Goal: Task Accomplishment & Management: Manage account settings

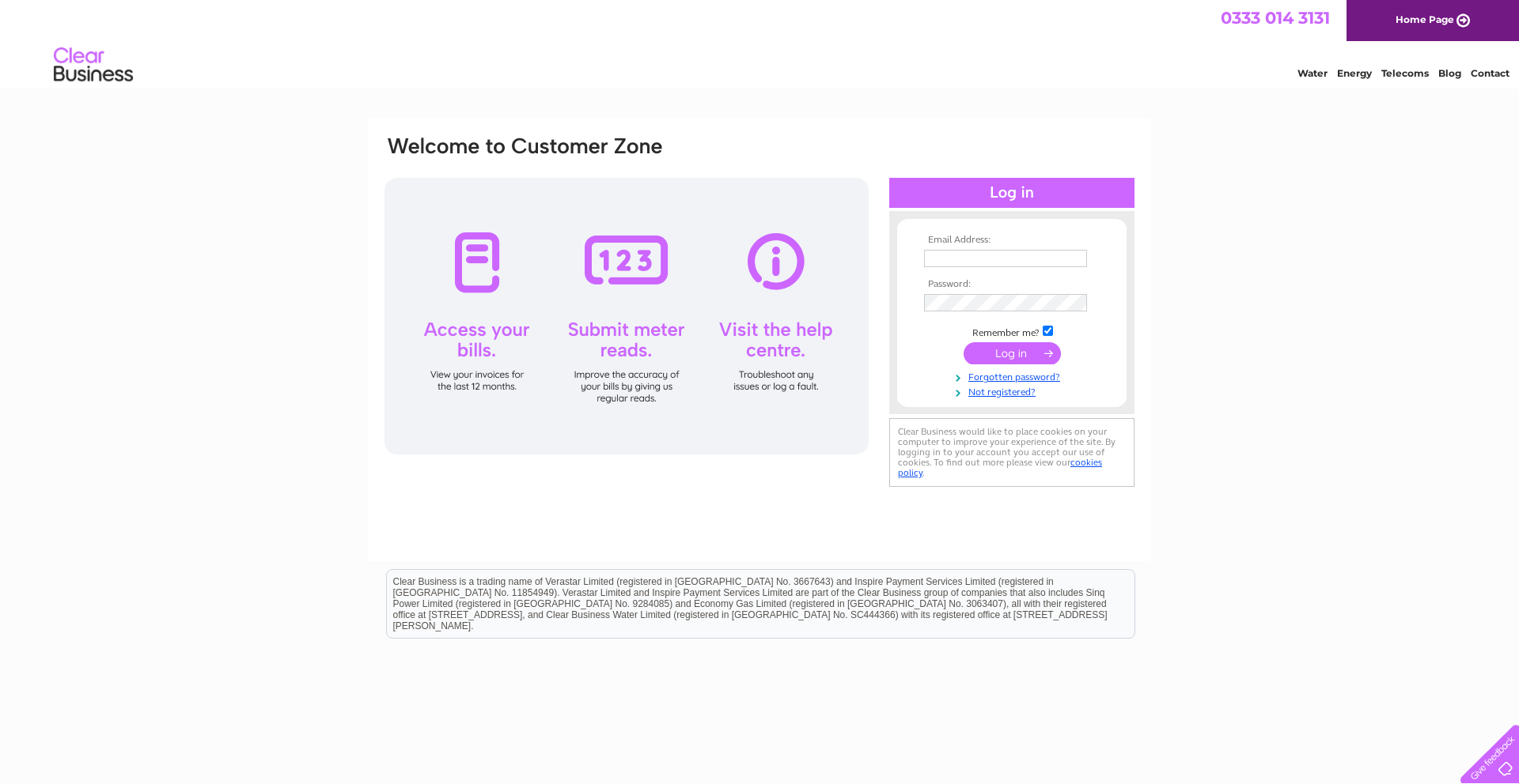
type input "[EMAIL_ADDRESS][DOMAIN_NAME]"
click at [1020, 345] on input "submit" at bounding box center [1012, 353] width 97 height 23
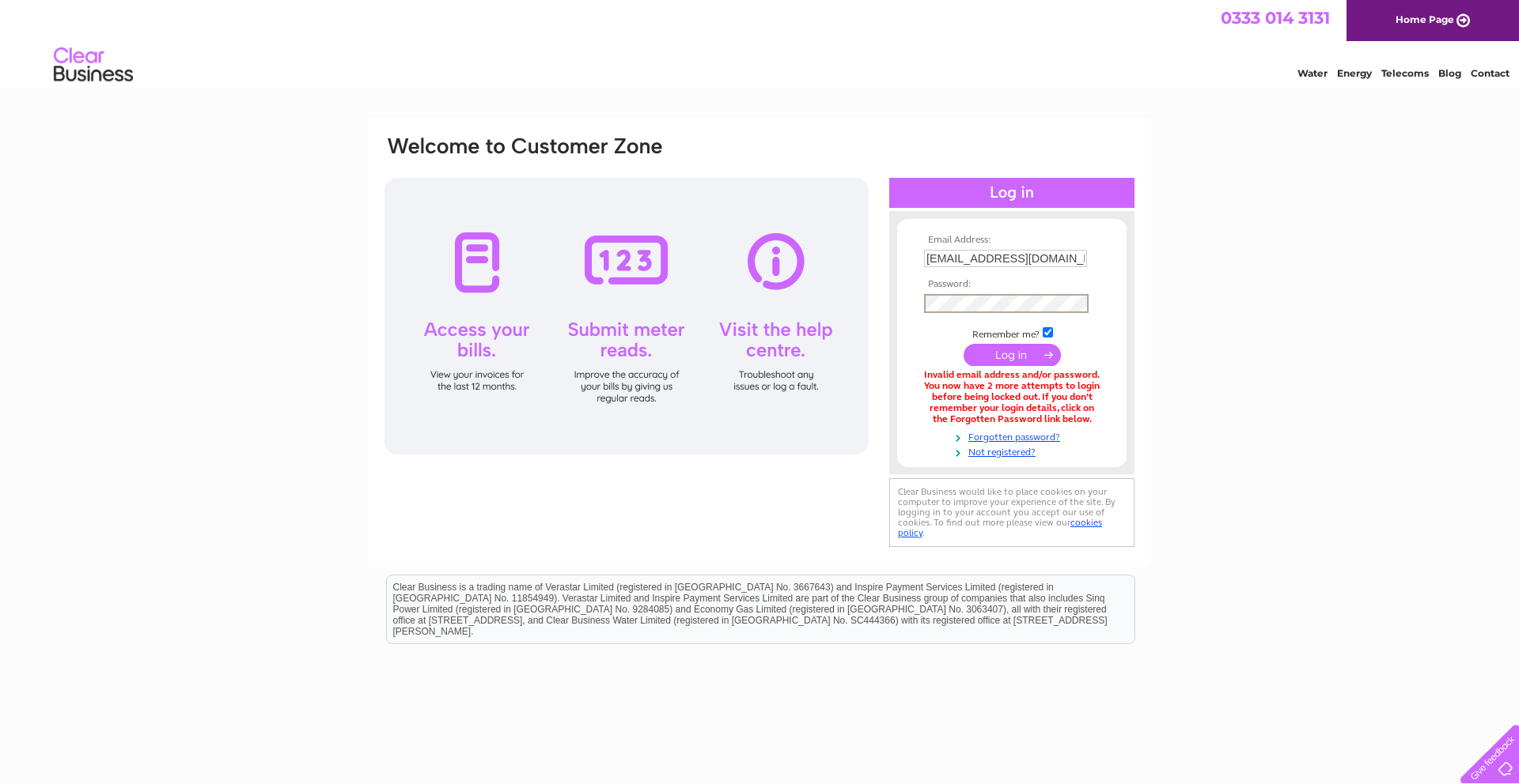
click at [963, 344] on input "submit" at bounding box center [1012, 355] width 97 height 23
click at [1029, 436] on link "Forgotten password?" at bounding box center [1013, 434] width 180 height 15
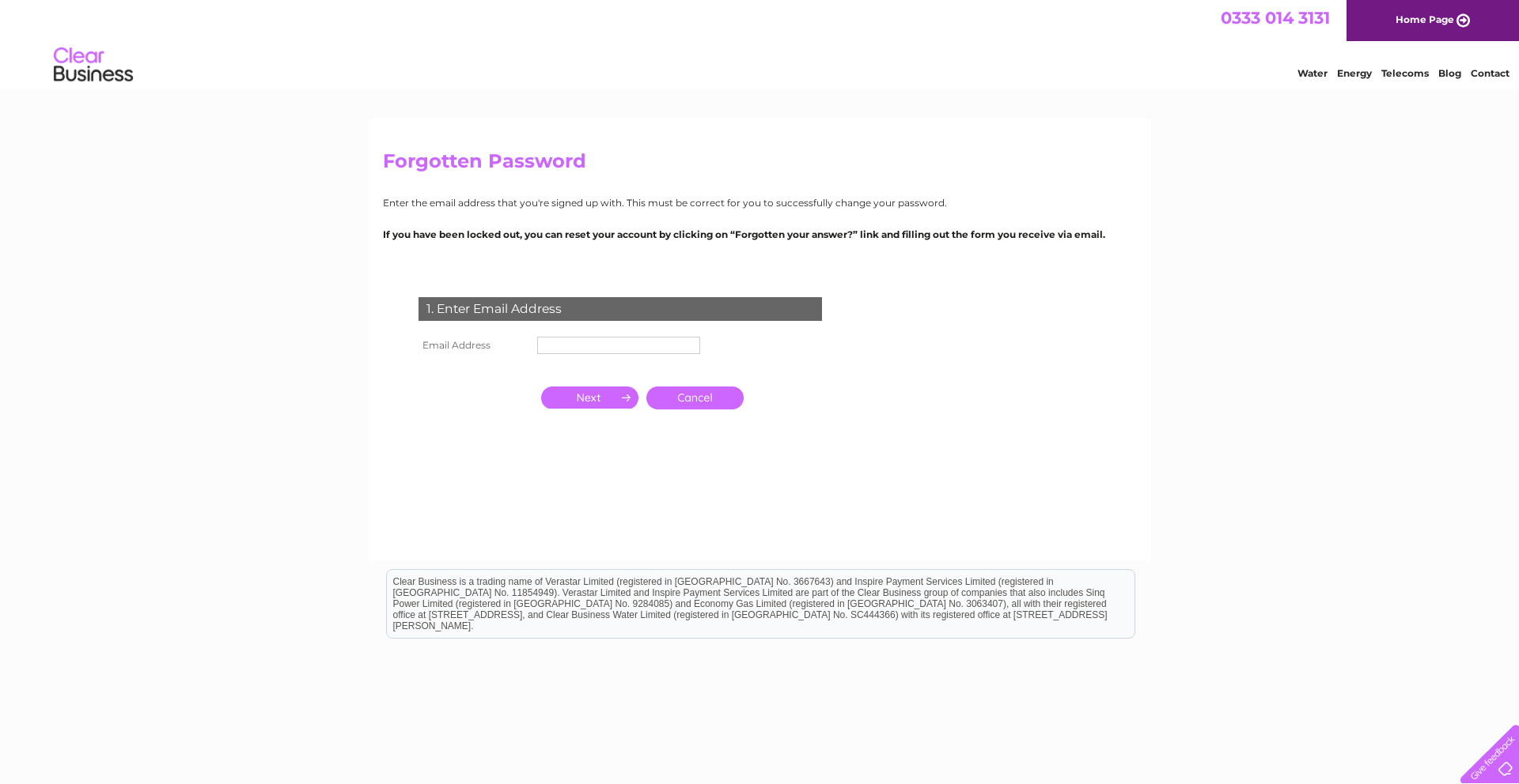
click at [555, 344] on input "text" at bounding box center [619, 345] width 163 height 18
type input "[EMAIL_ADDRESS][DOMAIN_NAME]"
click at [582, 402] on input "button" at bounding box center [590, 399] width 97 height 23
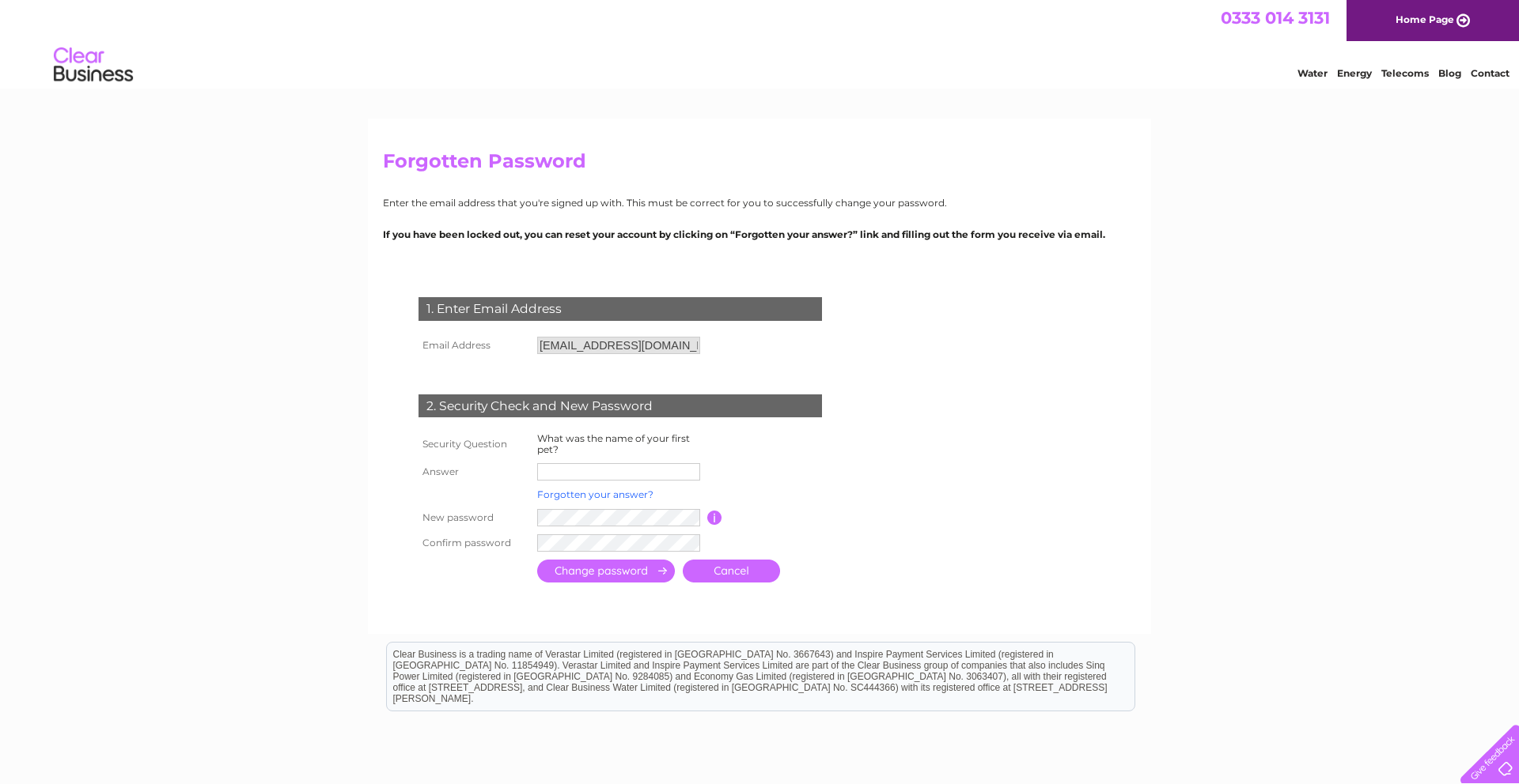
click at [614, 497] on link "Forgotten your answer?" at bounding box center [595, 494] width 116 height 12
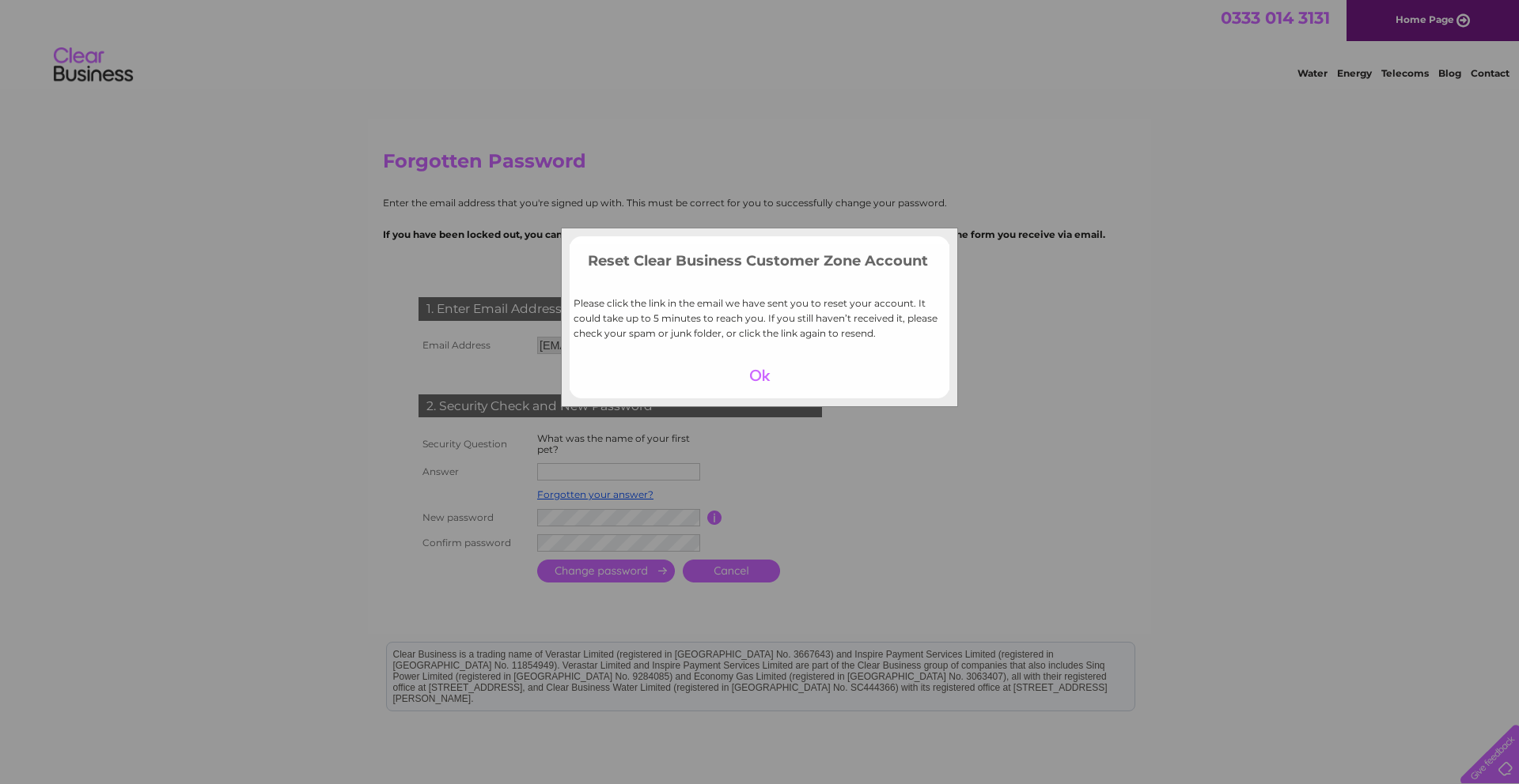
click at [763, 375] on div at bounding box center [760, 376] width 97 height 23
